Goal: Transaction & Acquisition: Subscribe to service/newsletter

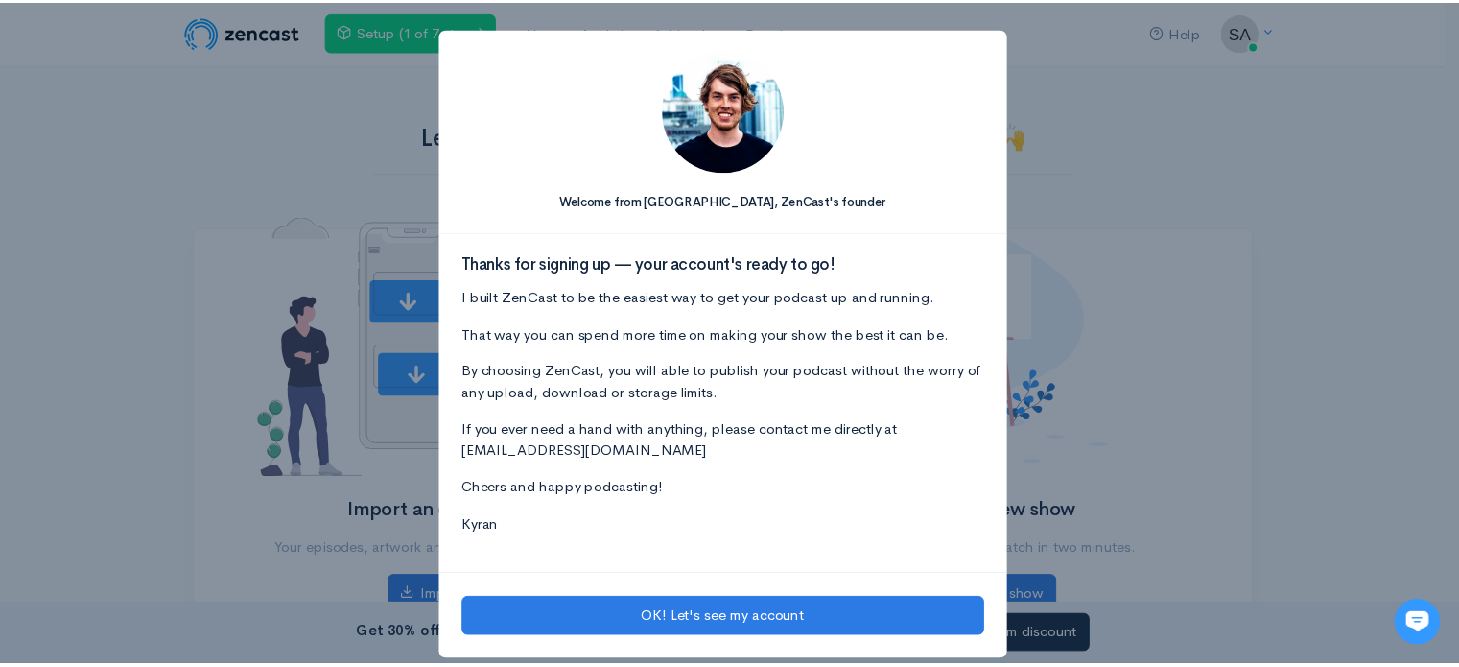
scroll to position [20, 0]
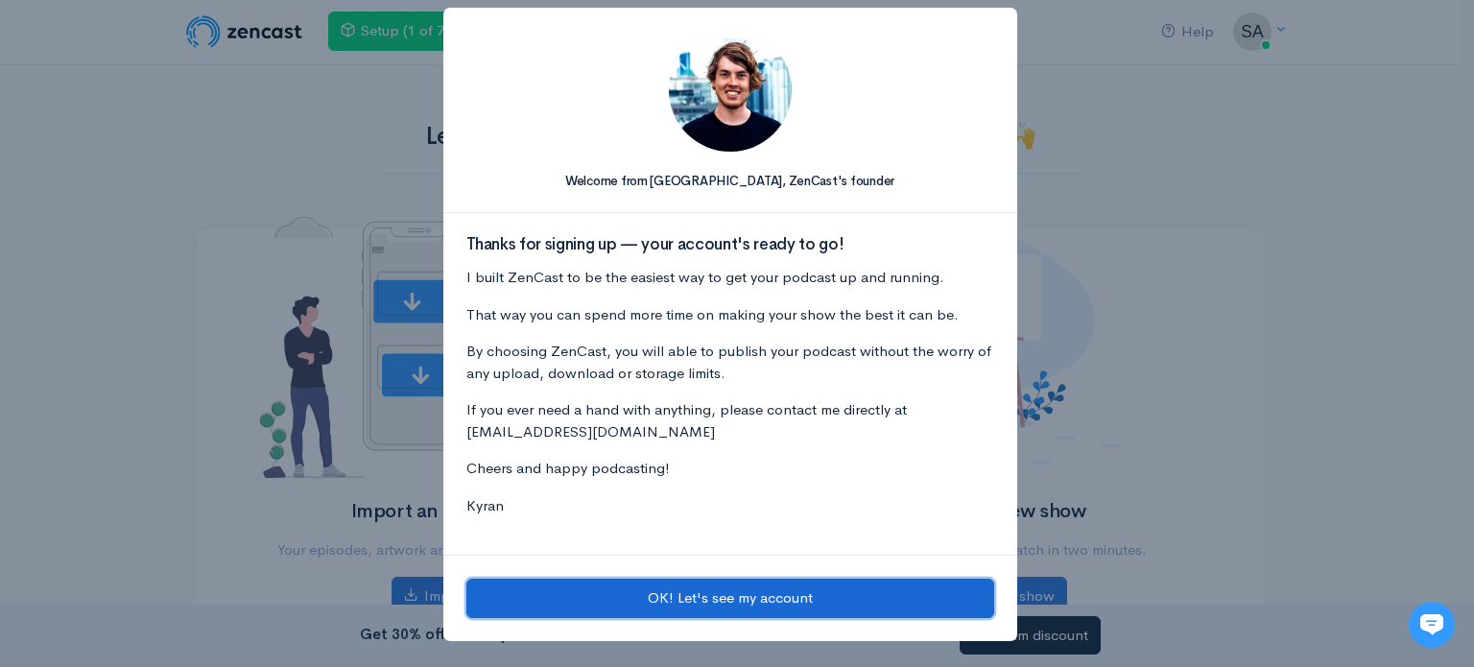
click at [724, 589] on button "OK! Let's see my account" at bounding box center [730, 598] width 528 height 39
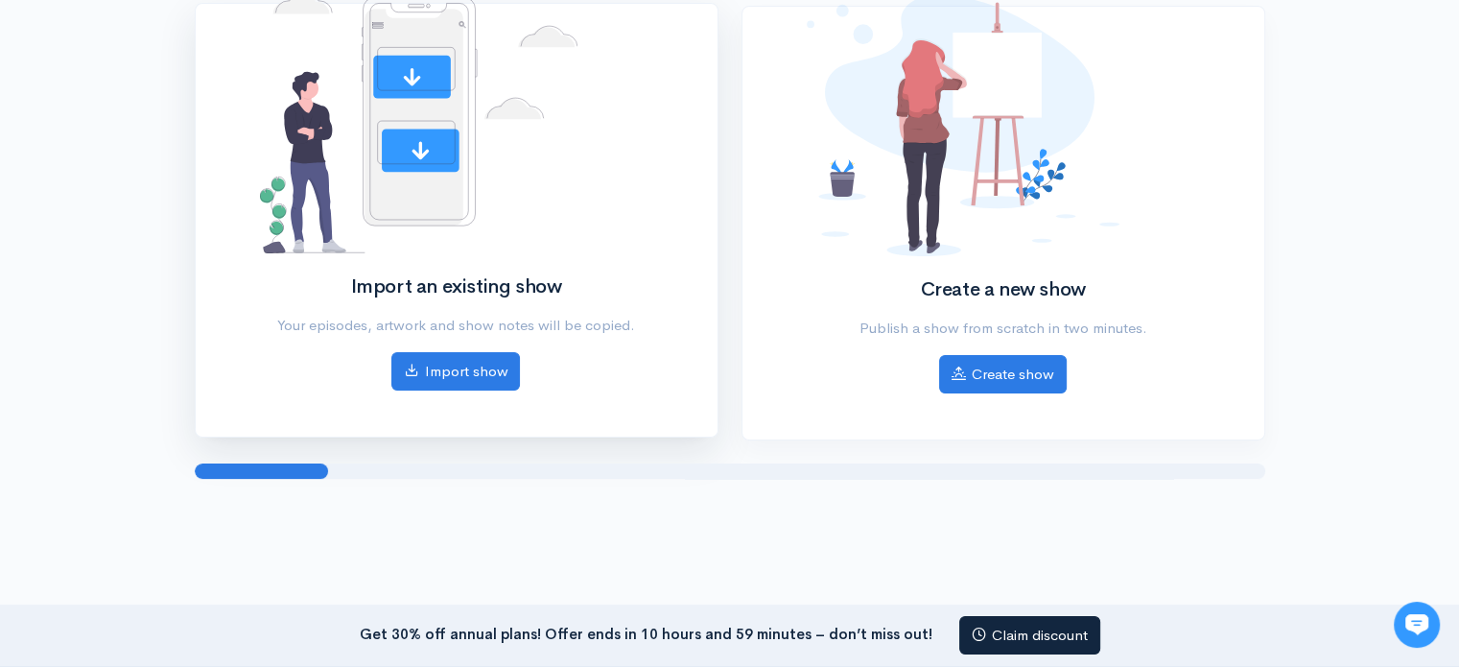
scroll to position [0, 0]
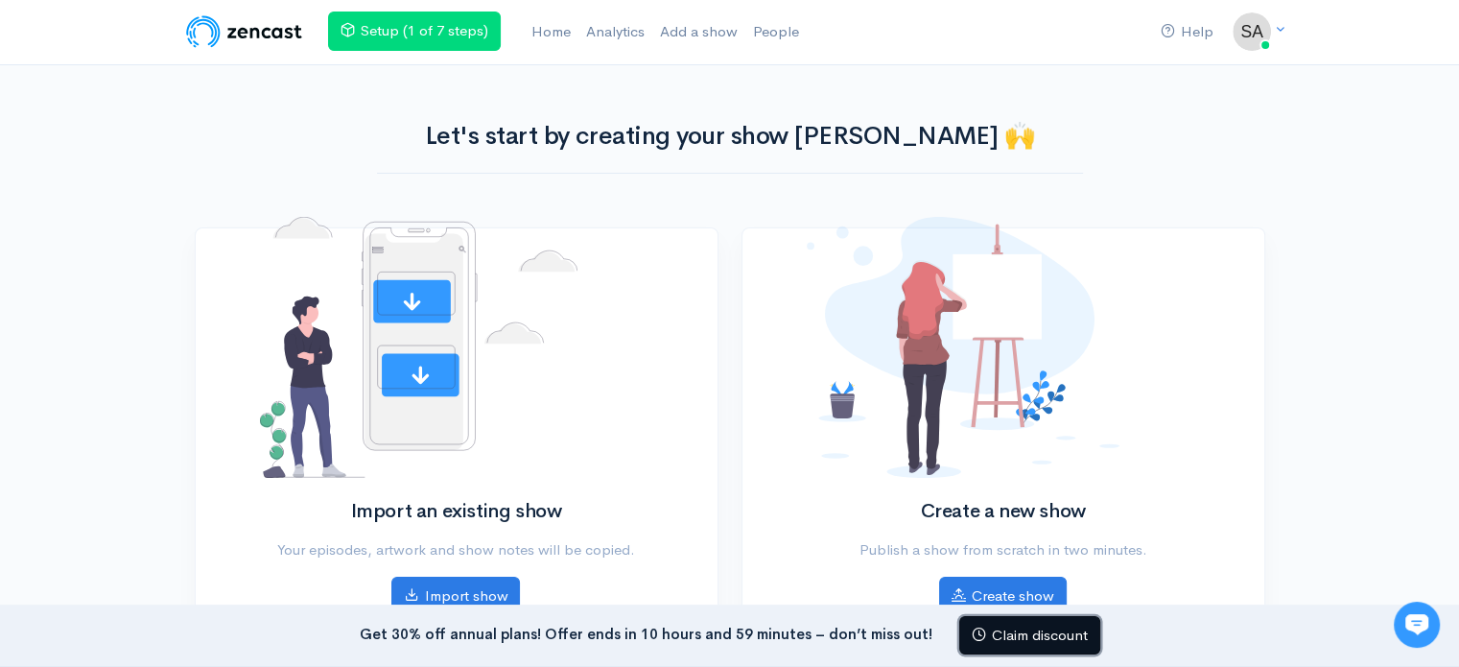
click at [1027, 640] on link "Claim discount" at bounding box center [1029, 635] width 141 height 39
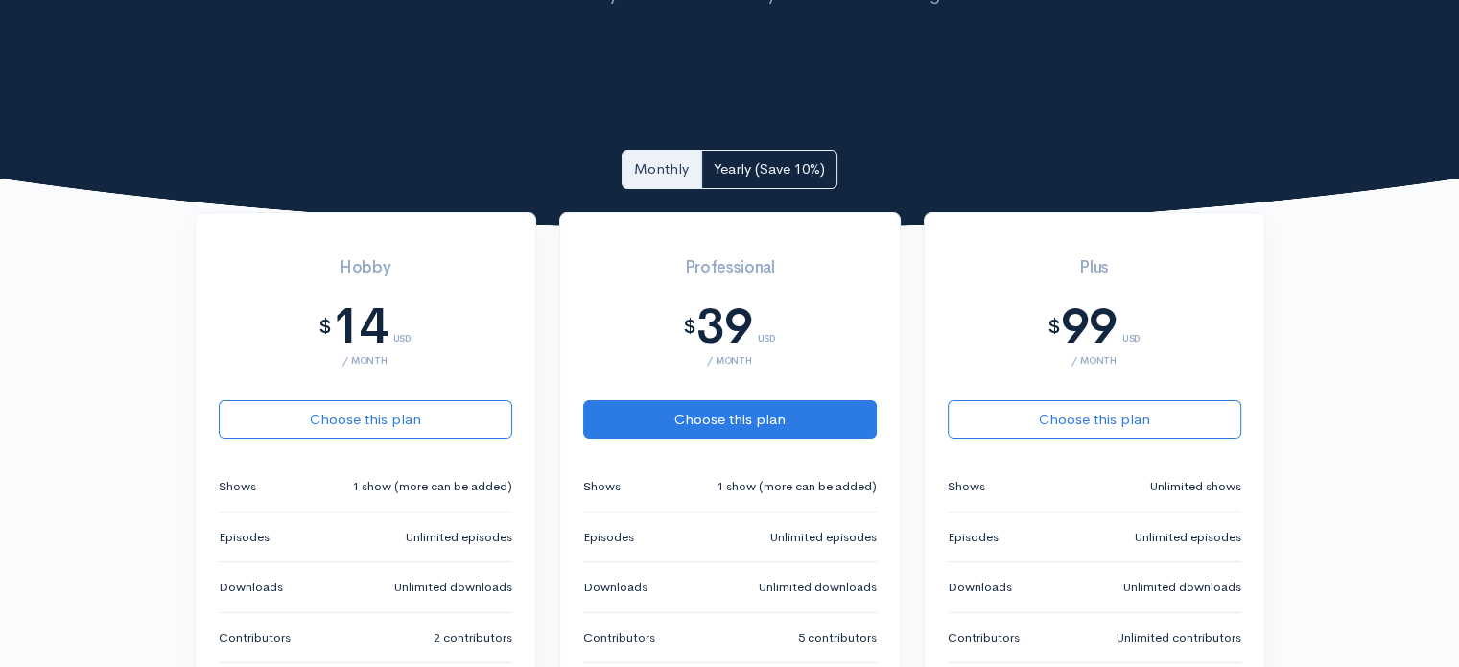
scroll to position [318, 0]
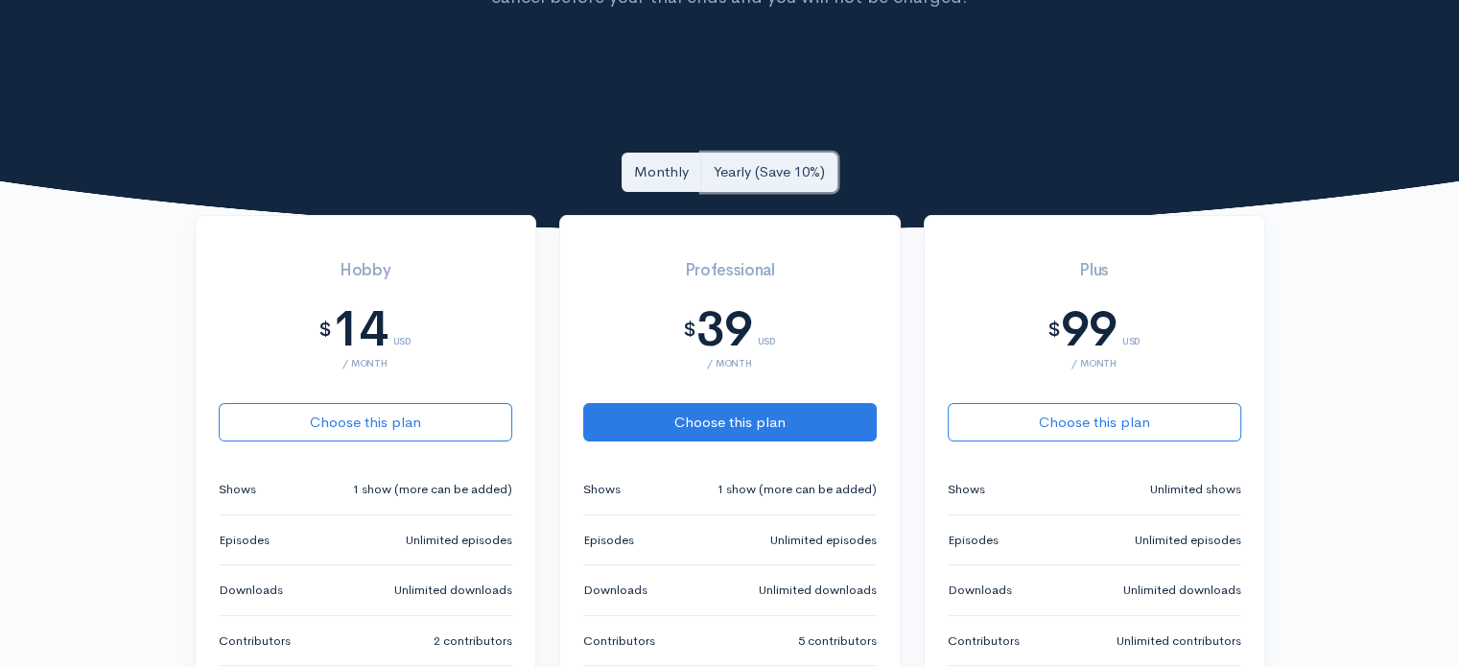
click at [761, 176] on link "Yearly (Save 10%)" at bounding box center [769, 172] width 136 height 39
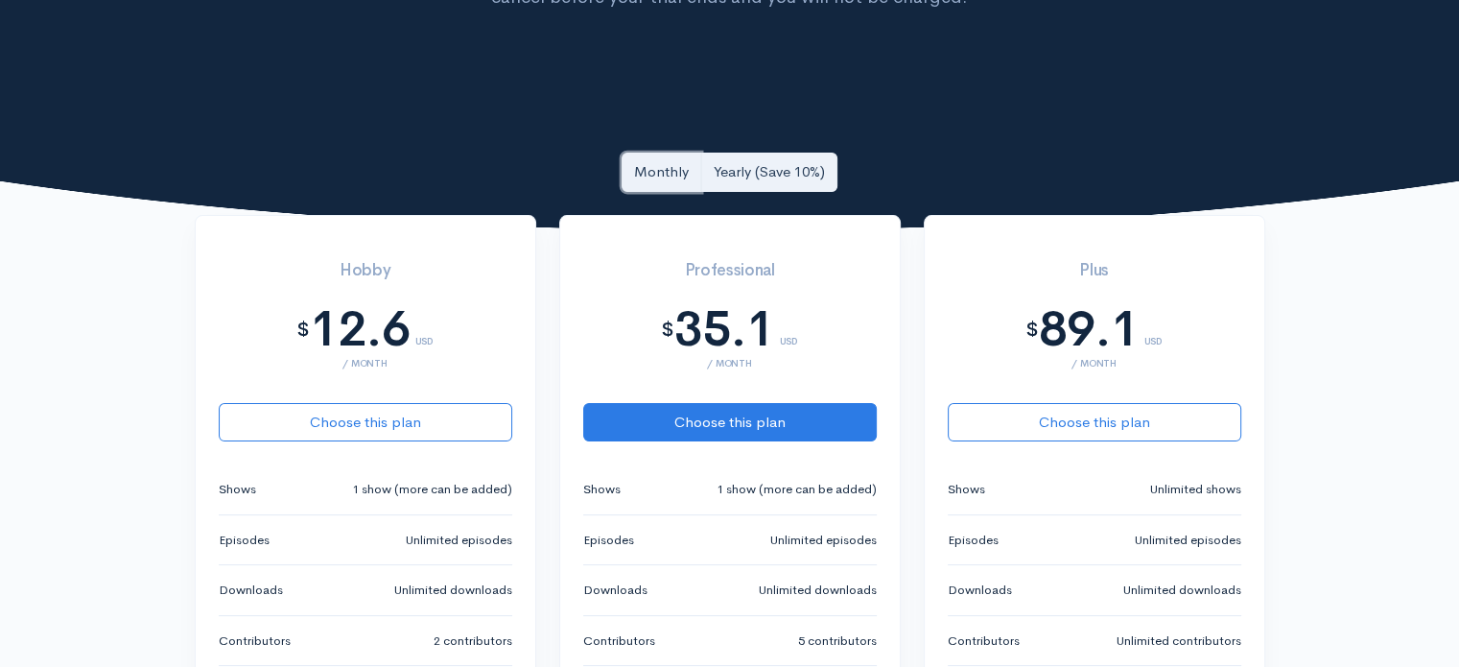
click at [668, 188] on link "Monthly" at bounding box center [662, 172] width 80 height 39
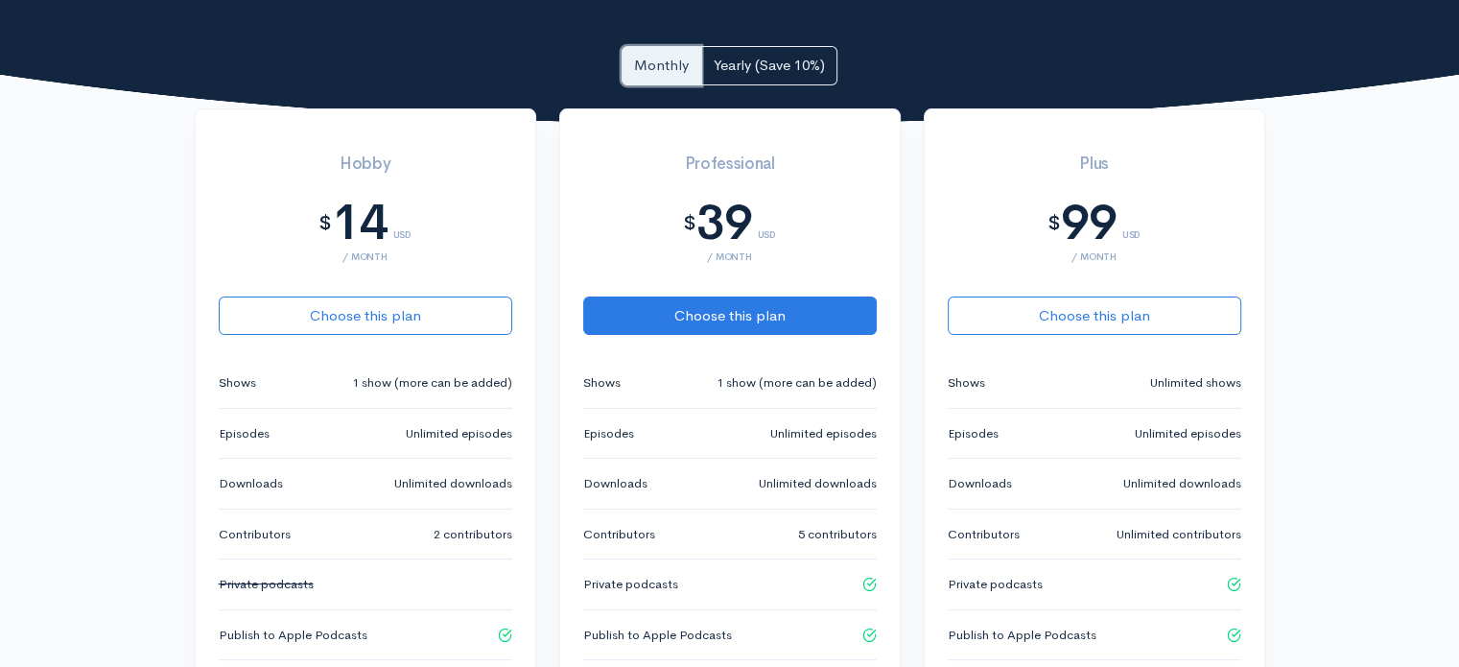
scroll to position [422, 0]
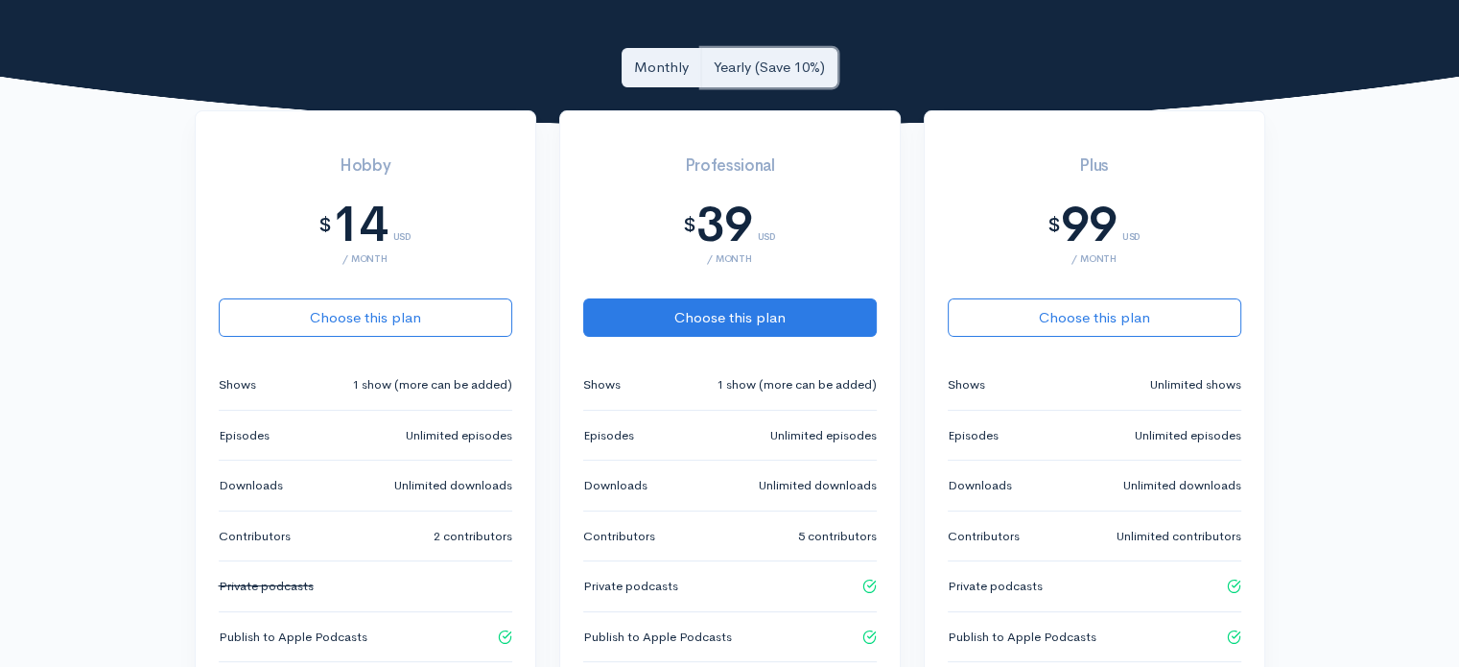
click at [738, 69] on link "Yearly (Save 10%)" at bounding box center [769, 67] width 136 height 39
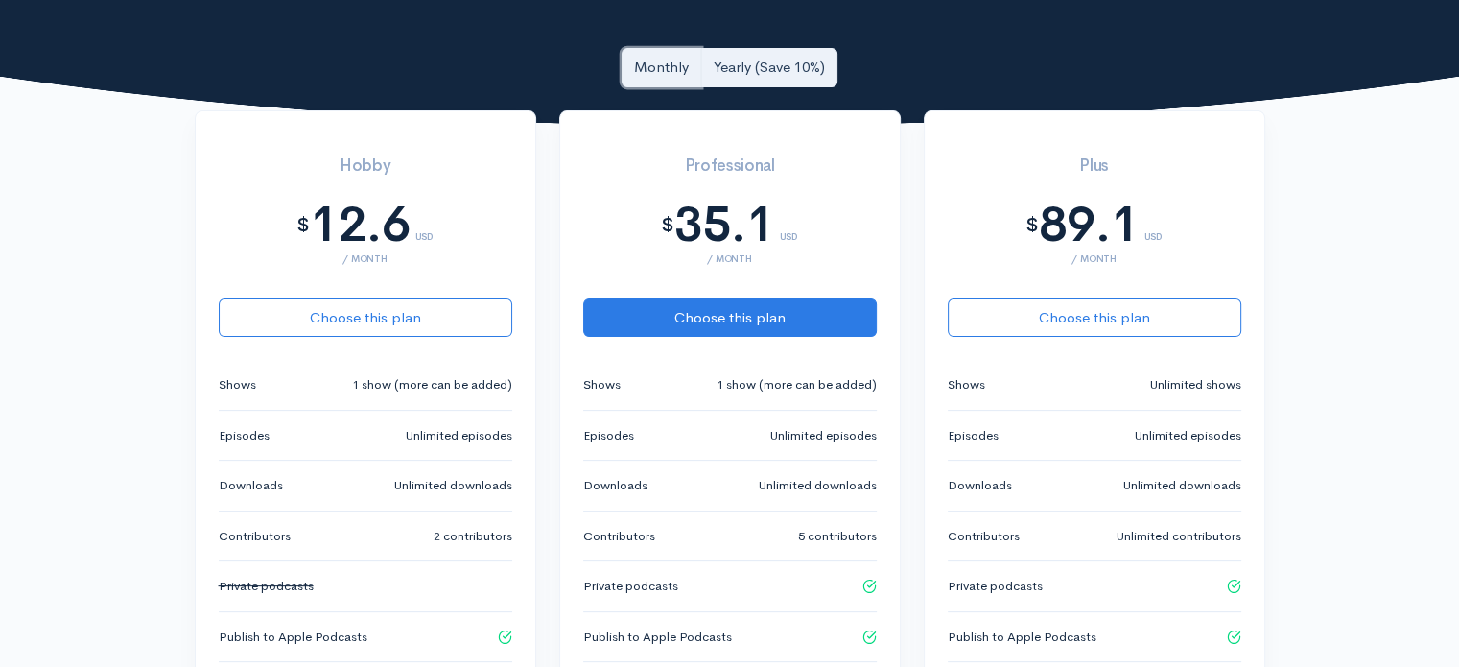
click at [664, 65] on link "Monthly" at bounding box center [662, 67] width 80 height 39
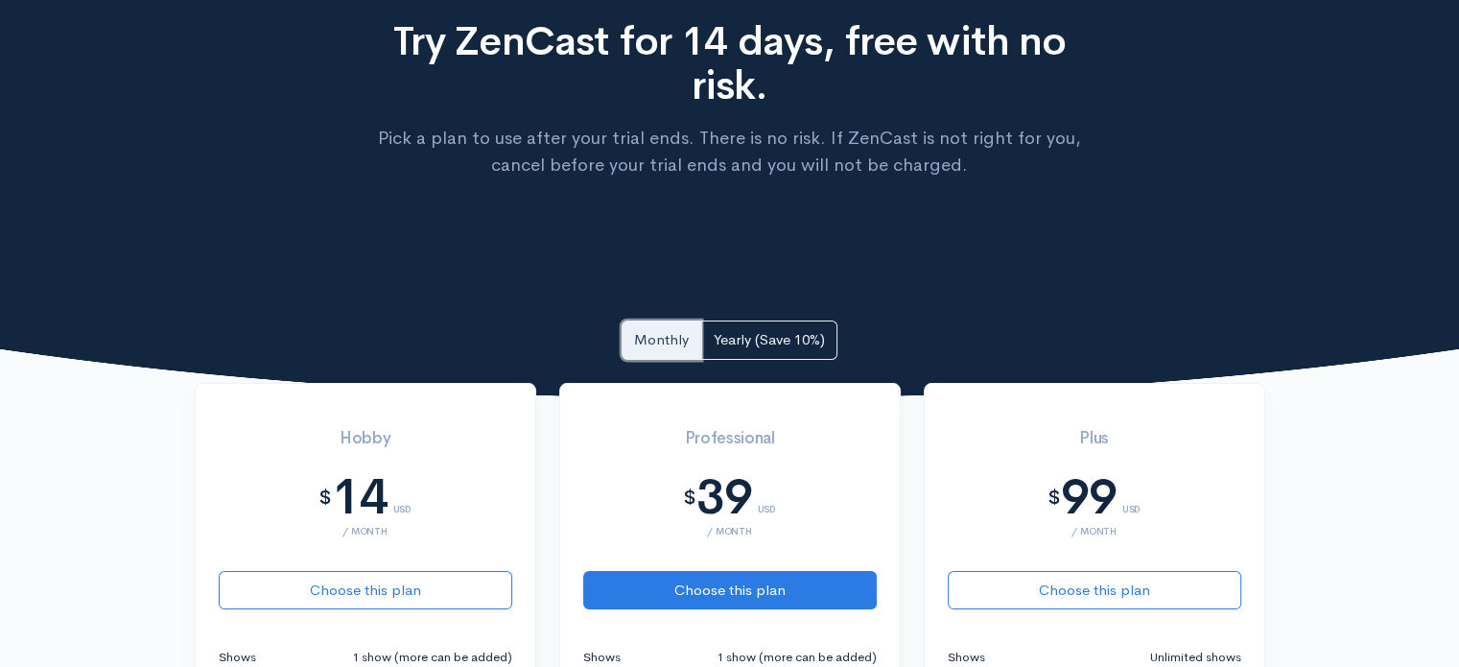
scroll to position [142, 0]
